Goal: Task Accomplishment & Management: Use online tool/utility

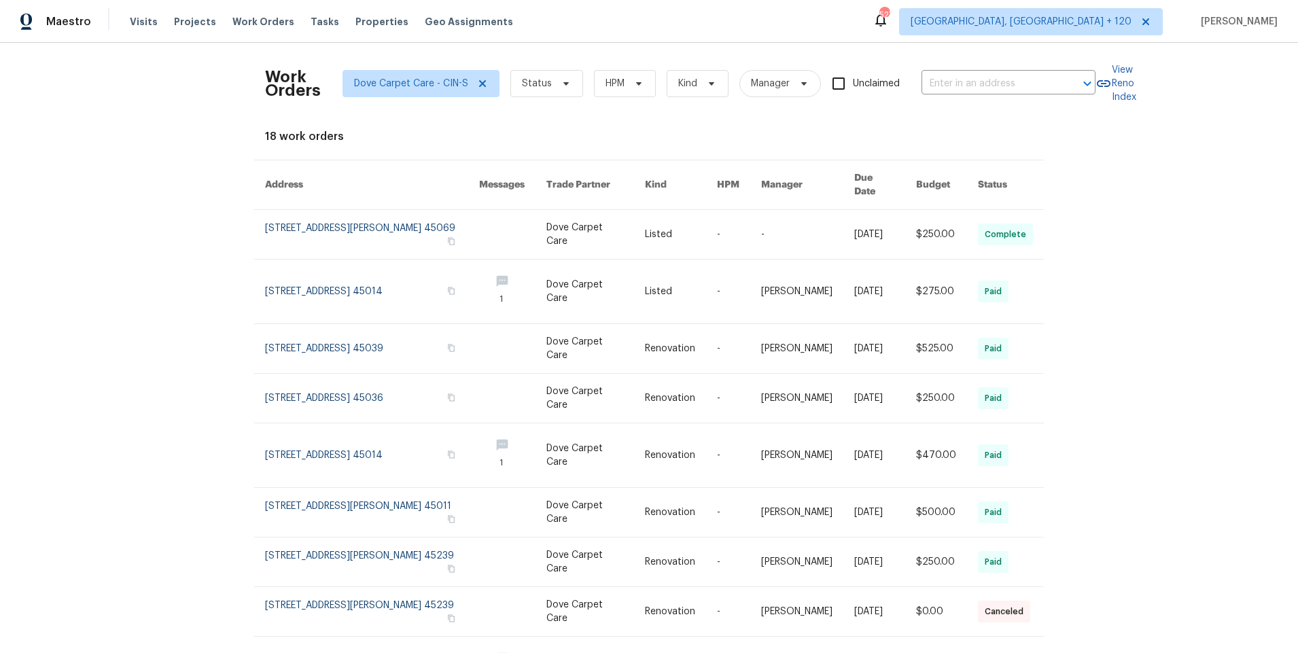
scroll to position [14, 0]
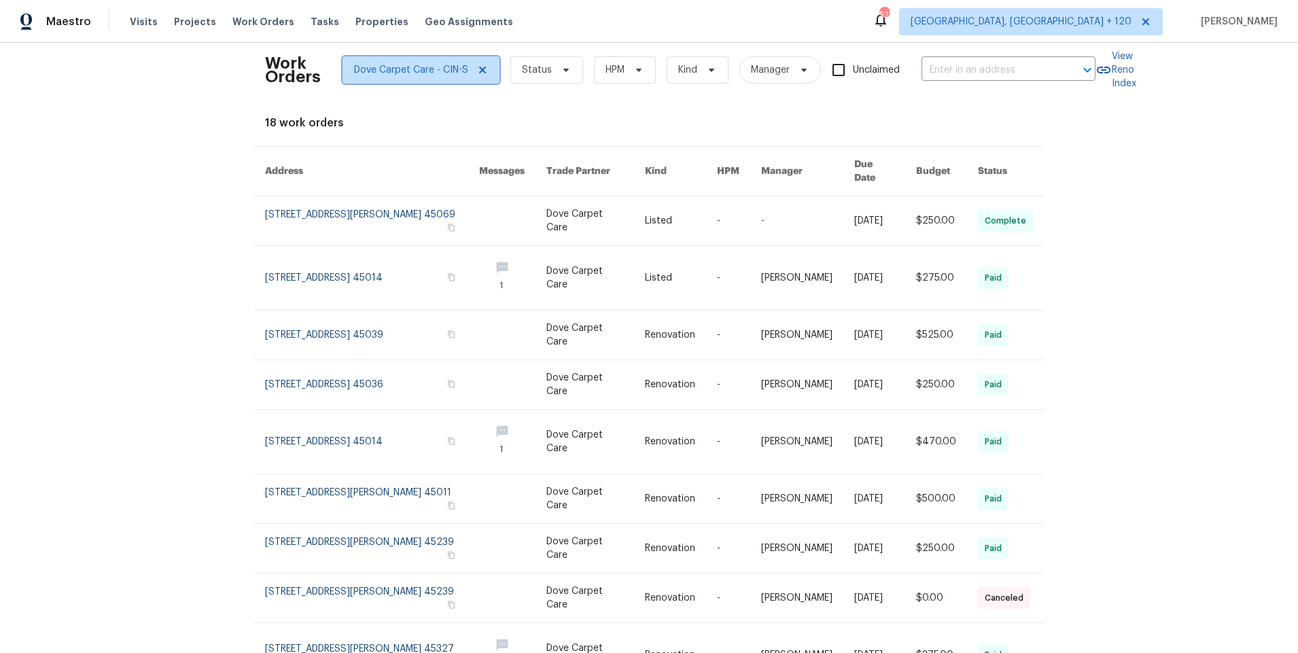
click at [477, 71] on icon at bounding box center [482, 70] width 11 height 11
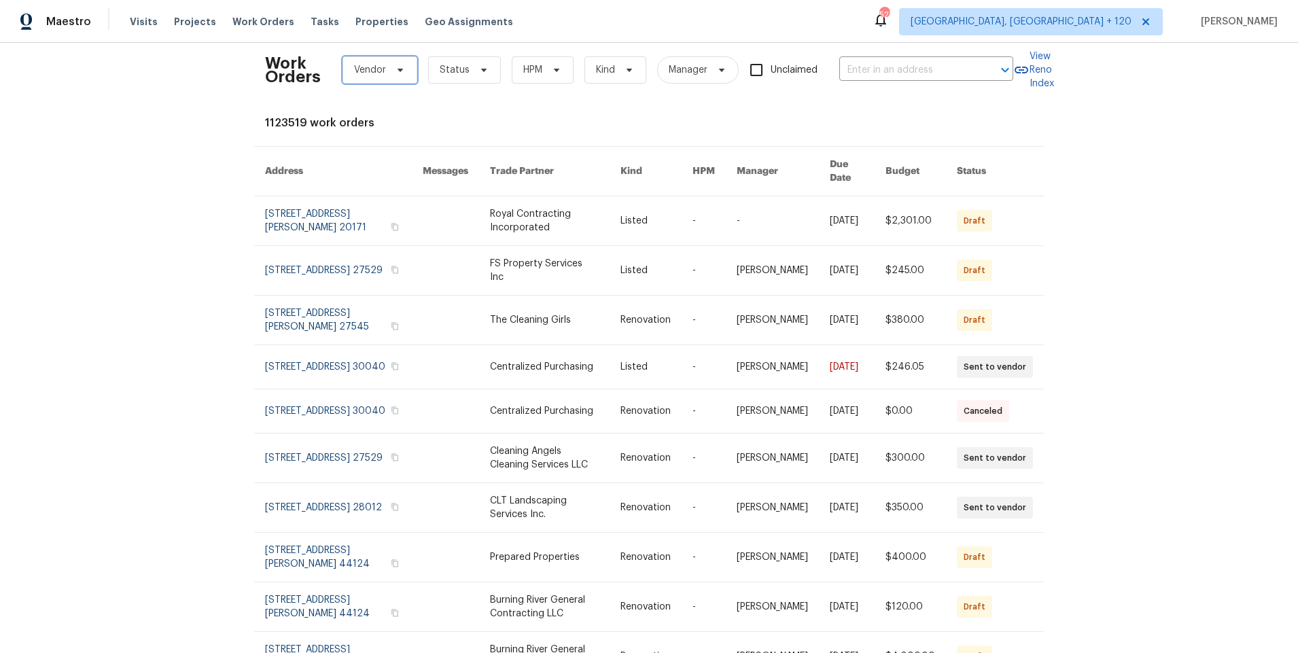
click at [372, 73] on span "Vendor" at bounding box center [379, 69] width 75 height 27
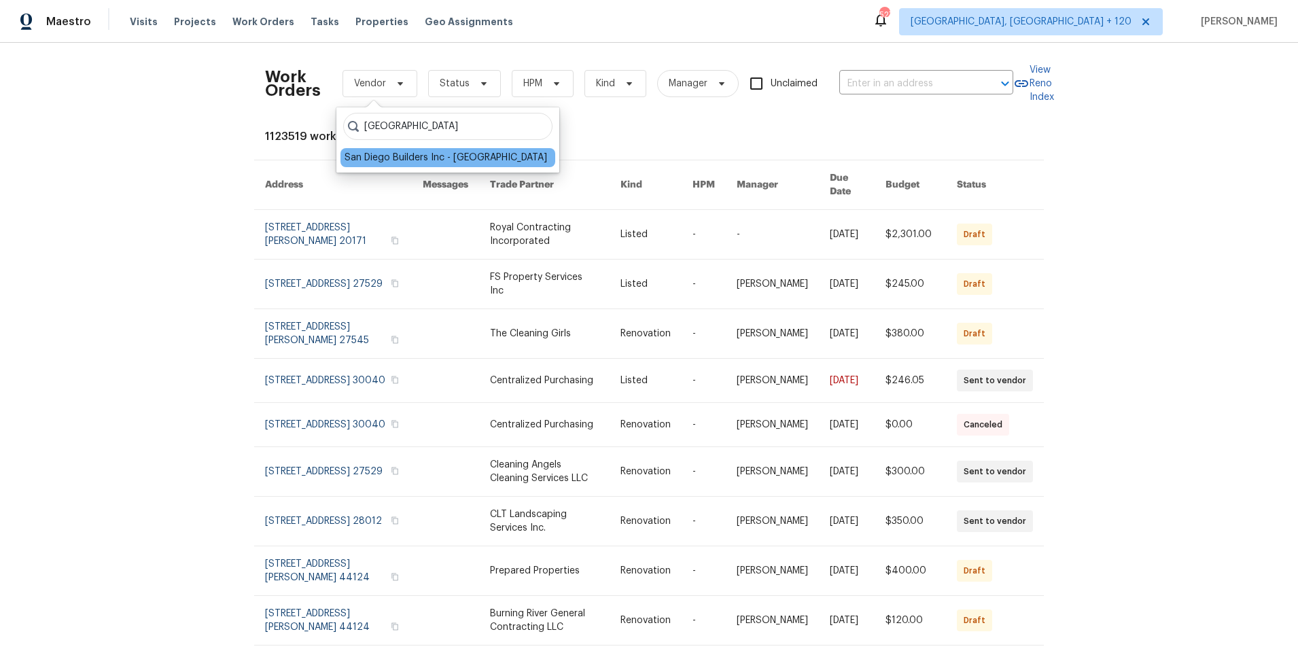
type input "[GEOGRAPHIC_DATA]"
click at [431, 158] on div "San Diego Builders Inc - [GEOGRAPHIC_DATA]" at bounding box center [446, 158] width 203 height 14
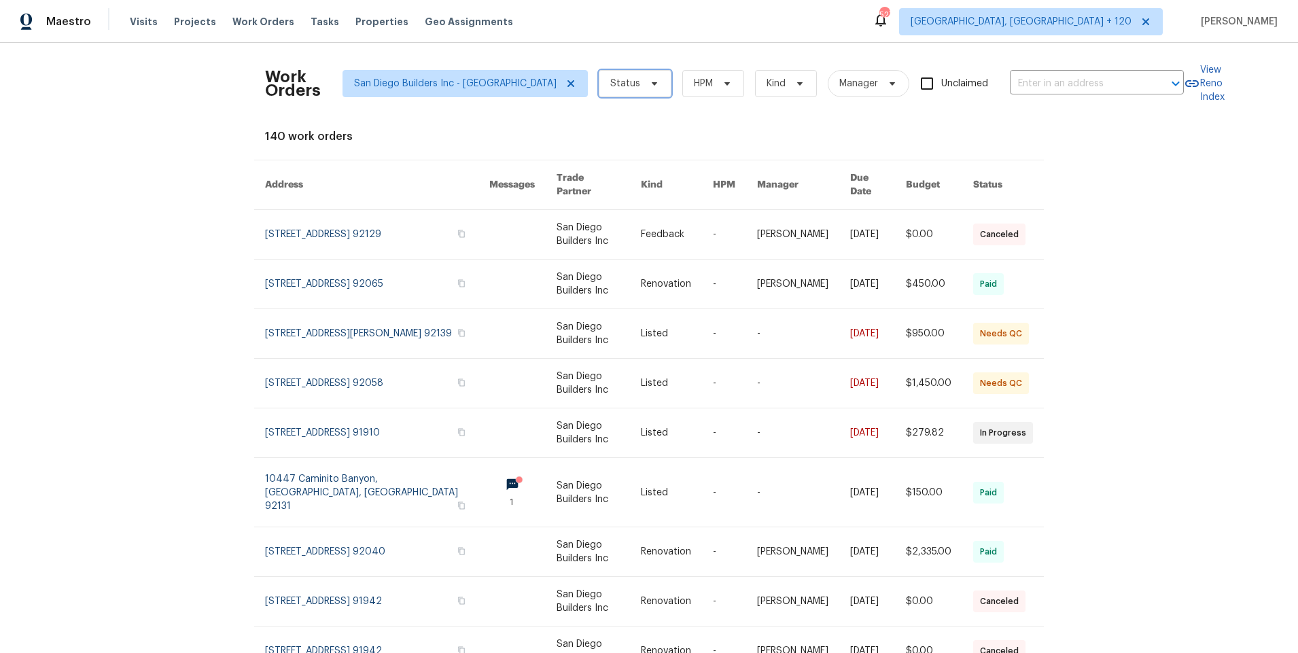
click at [645, 84] on span at bounding box center [652, 83] width 15 height 11
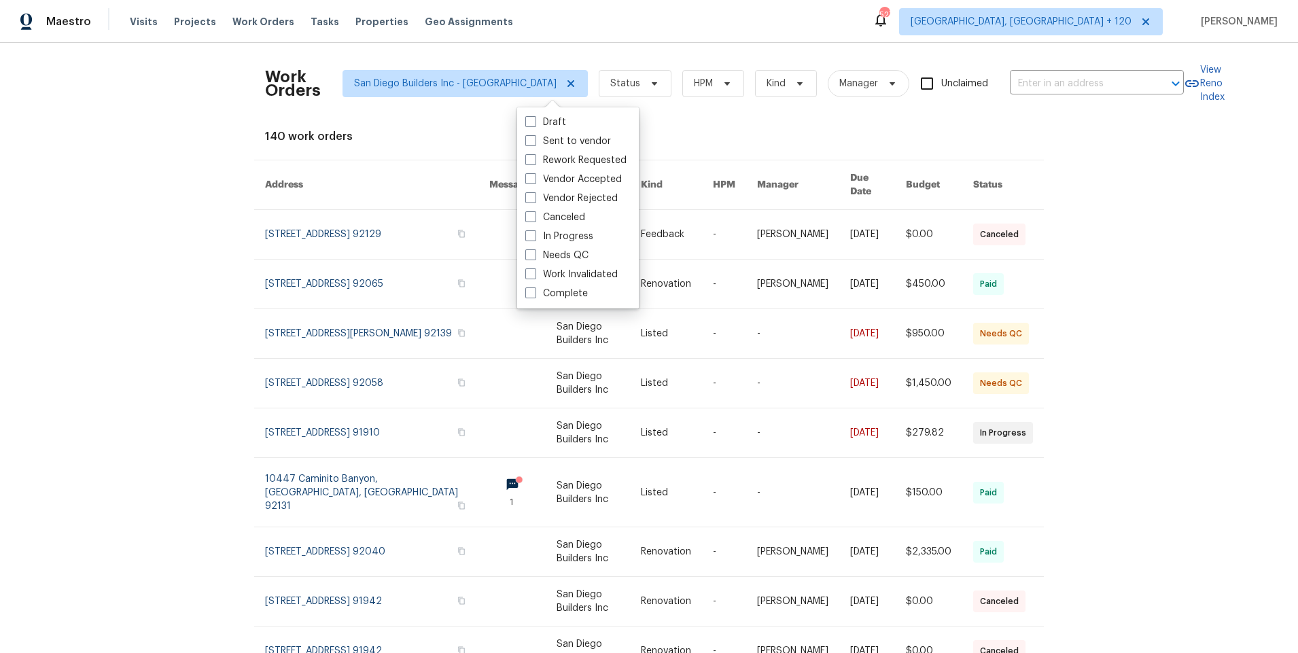
click at [548, 124] on label "Draft" at bounding box center [545, 123] width 41 height 14
click at [534, 124] on input "Draft" at bounding box center [529, 120] width 9 height 9
checkbox input "true"
